Goal: Navigation & Orientation: Find specific page/section

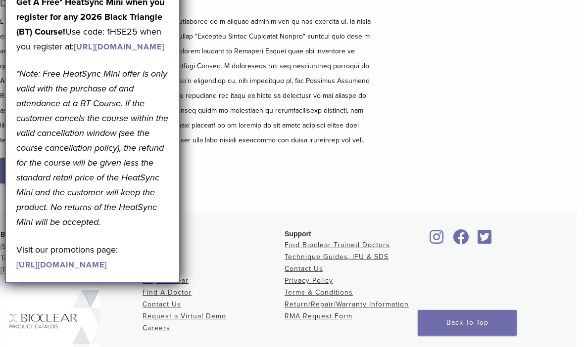
scroll to position [0, 7]
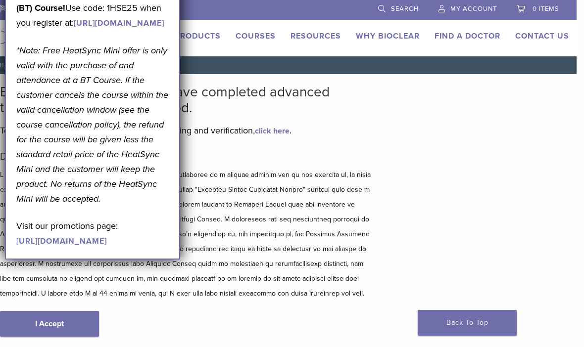
click at [476, 39] on link "Find A Doctor" at bounding box center [467, 36] width 66 height 10
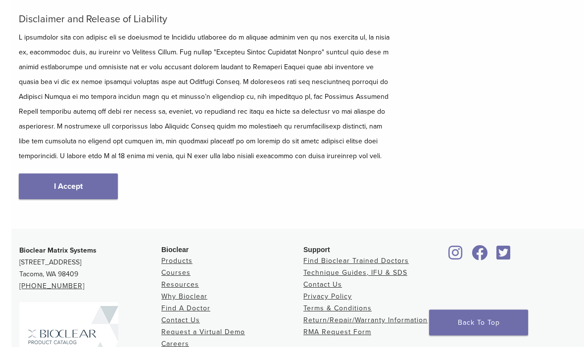
scroll to position [138, 0]
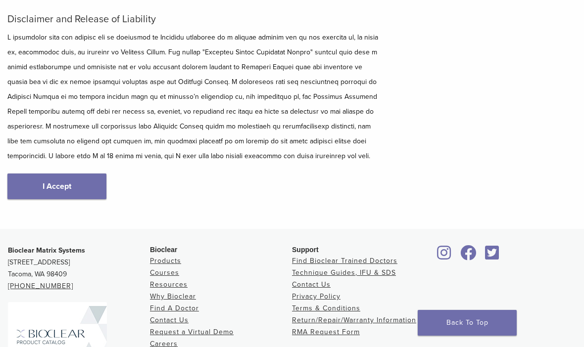
click at [57, 183] on link "I Accept" at bounding box center [56, 187] width 99 height 26
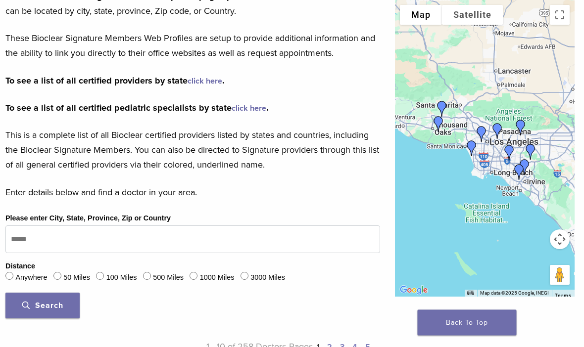
scroll to position [163, 1]
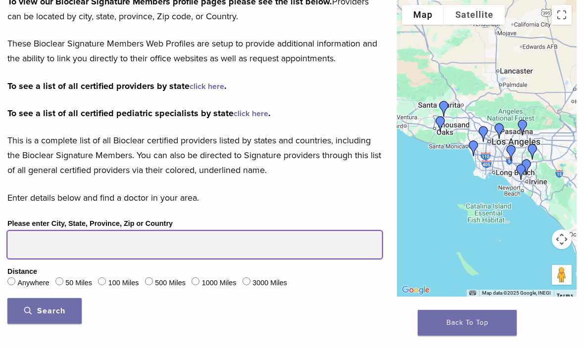
click at [263, 240] on input "Please enter City, State, Province, Zip or Country" at bounding box center [194, 245] width 374 height 28
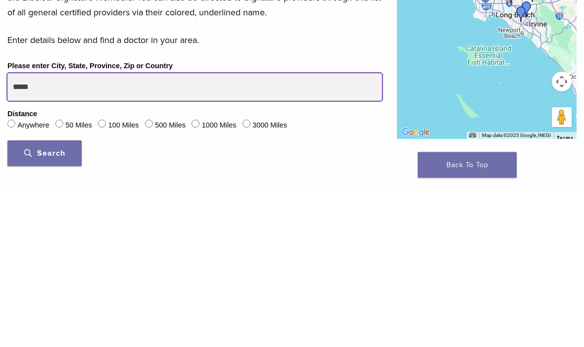
type input "*****"
click at [45, 299] on button "Search" at bounding box center [44, 312] width 74 height 26
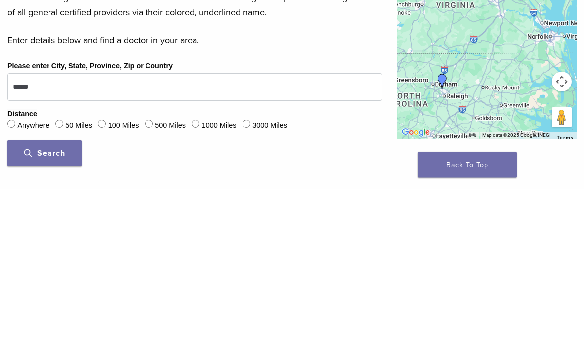
click at [46, 307] on span "Search" at bounding box center [44, 312] width 41 height 10
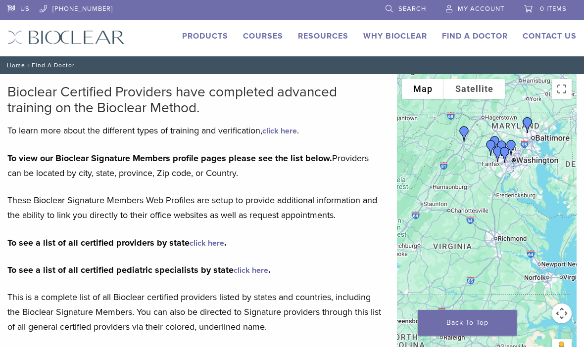
click at [396, 40] on link "Why Bioclear" at bounding box center [395, 36] width 64 height 10
click at [399, 39] on link "Why Bioclear" at bounding box center [395, 36] width 64 height 10
